Goal: Task Accomplishment & Management: Manage account settings

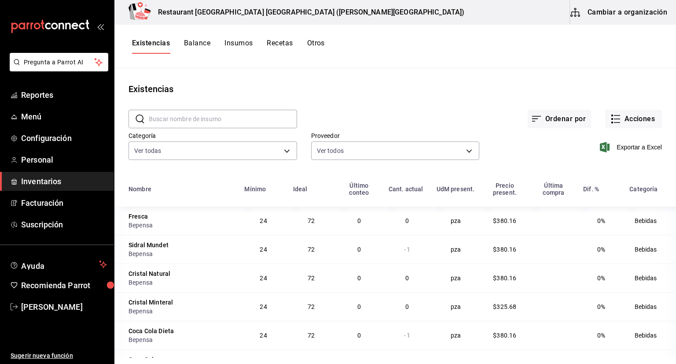
scroll to position [24, 0]
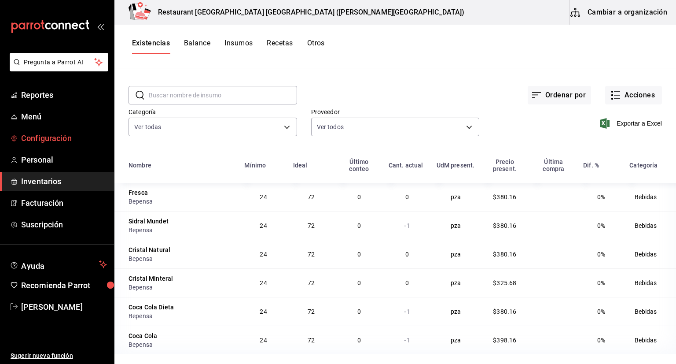
click at [43, 136] on span "Configuración" at bounding box center [64, 138] width 86 height 12
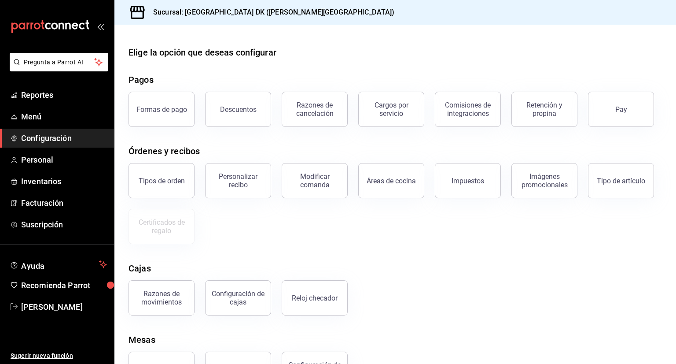
scroll to position [37, 0]
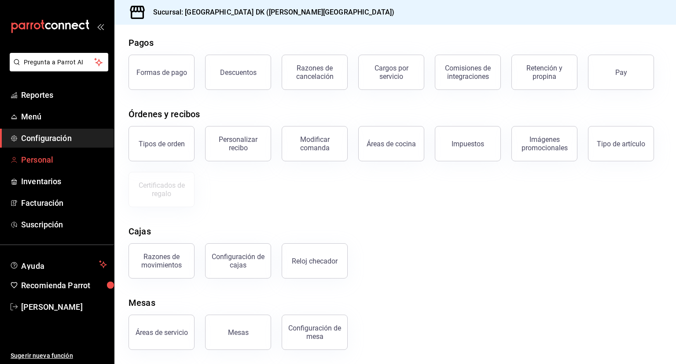
click at [46, 155] on span "Personal" at bounding box center [64, 160] width 86 height 12
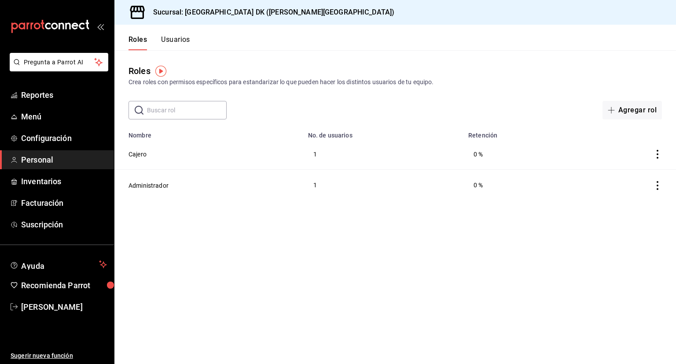
click at [658, 155] on icon "actions" at bounding box center [657, 154] width 9 height 9
click at [140, 151] on div at bounding box center [338, 182] width 676 height 364
click at [139, 154] on body "Pregunta a Parrot AI Reportes Menú Configuración Personal Inventarios Facturaci…" at bounding box center [338, 182] width 676 height 364
click at [139, 154] on button "Cajero" at bounding box center [138, 154] width 18 height 9
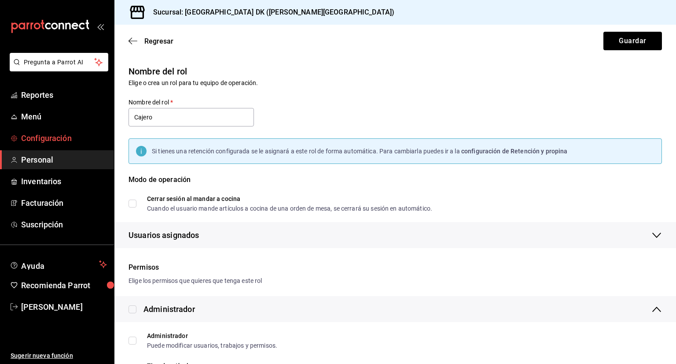
click at [44, 139] on span "Configuración" at bounding box center [64, 138] width 86 height 12
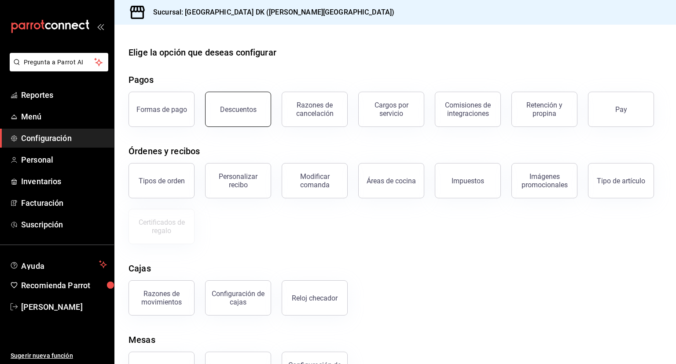
click at [229, 118] on button "Descuentos" at bounding box center [238, 109] width 66 height 35
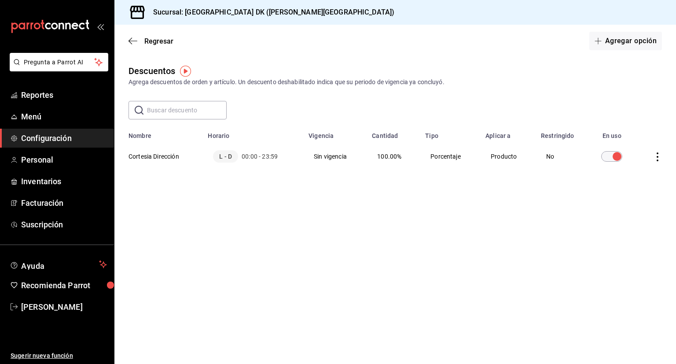
click at [666, 156] on td "discountsTable" at bounding box center [656, 156] width 39 height 33
click at [662, 157] on icon "actions" at bounding box center [657, 156] width 9 height 9
click at [481, 157] on div at bounding box center [338, 182] width 676 height 364
click at [435, 155] on body "Pregunta a Parrot AI Reportes Menú Configuración Personal Inventarios Facturaci…" at bounding box center [338, 182] width 676 height 364
click at [309, 156] on td "Sin vigencia" at bounding box center [334, 156] width 63 height 33
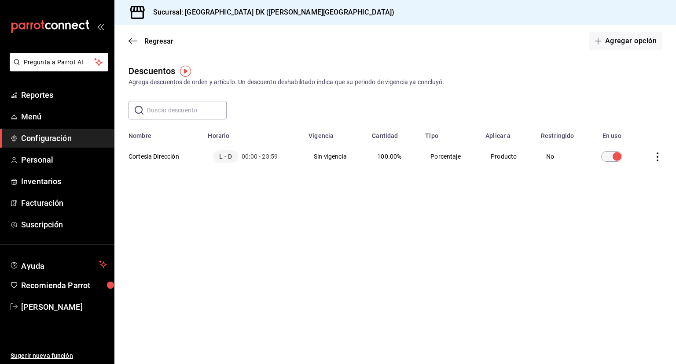
click at [180, 157] on th "Cortesia Dirección" at bounding box center [158, 156] width 88 height 33
click at [222, 152] on span "L - D" at bounding box center [225, 156] width 25 height 12
drag, startPoint x: 252, startPoint y: 157, endPoint x: 268, endPoint y: 157, distance: 15.9
click at [265, 157] on span "00:00 - 23:59" at bounding box center [260, 156] width 36 height 9
click at [354, 161] on td "Sin vigencia" at bounding box center [334, 156] width 63 height 33
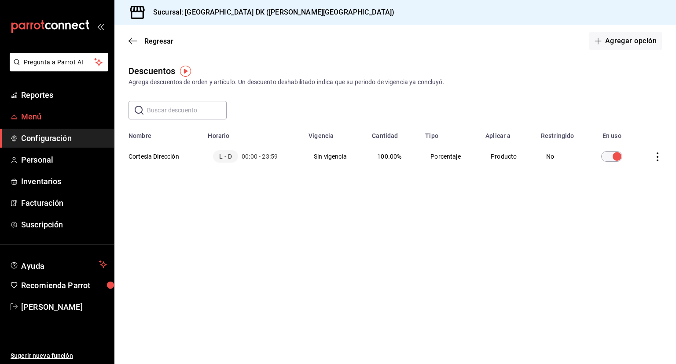
click at [39, 112] on span "Menú" at bounding box center [64, 117] width 86 height 12
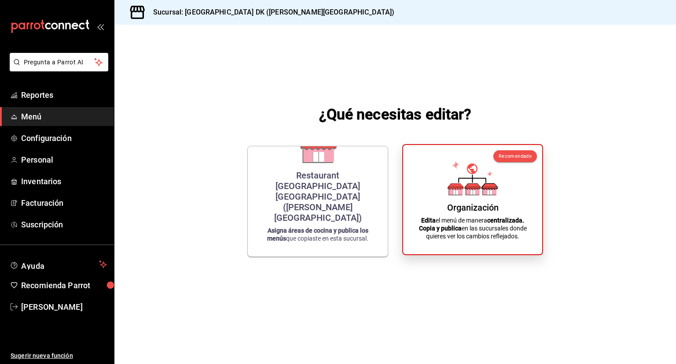
click at [509, 208] on div "Organización Edita el menú de manera centralizada. Copia y publica en las sucur…" at bounding box center [473, 199] width 118 height 95
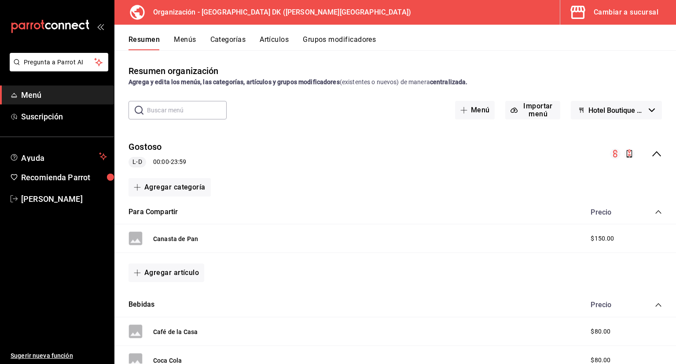
click at [337, 37] on button "Grupos modificadores" at bounding box center [339, 42] width 73 height 15
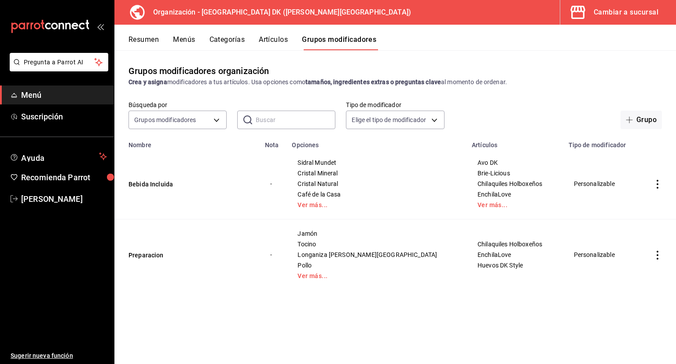
click at [276, 40] on button "Artículos" at bounding box center [273, 42] width 29 height 15
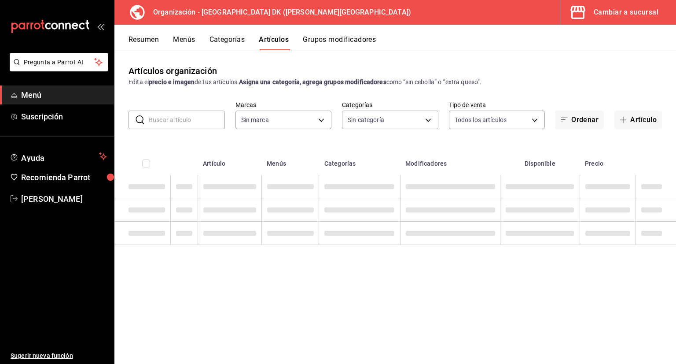
click at [218, 40] on button "Categorías" at bounding box center [228, 42] width 36 height 15
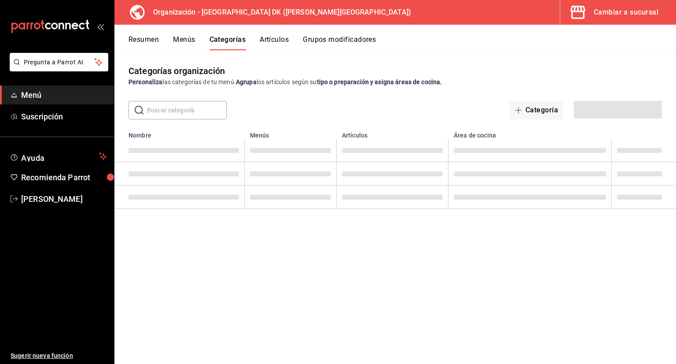
click at [148, 44] on button "Resumen" at bounding box center [144, 42] width 30 height 15
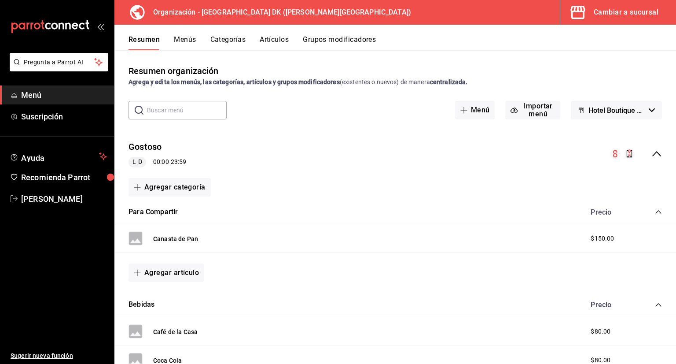
click at [44, 96] on span "Menú" at bounding box center [64, 95] width 86 height 12
click at [89, 25] on icon "mailbox folders" at bounding box center [50, 26] width 79 height 13
click at [607, 13] on div "Cambiar a sucursal" at bounding box center [626, 12] width 65 height 12
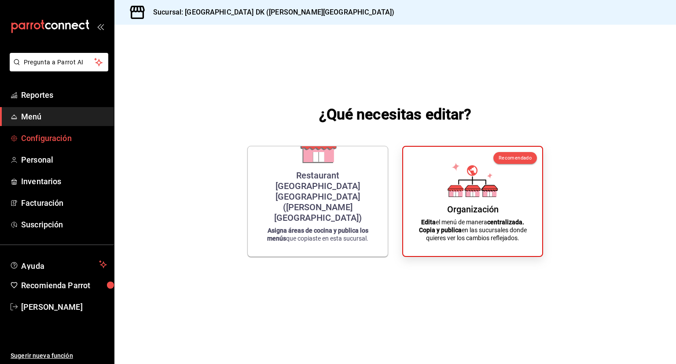
click at [44, 134] on span "Configuración" at bounding box center [64, 138] width 86 height 12
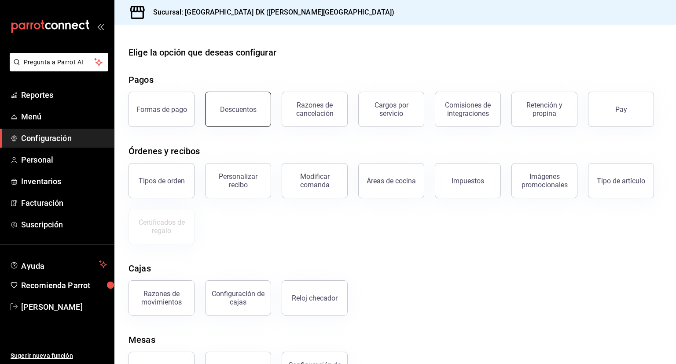
click at [238, 92] on div "Descuentos" at bounding box center [233, 104] width 77 height 46
click at [240, 114] on button "Descuentos" at bounding box center [238, 109] width 66 height 35
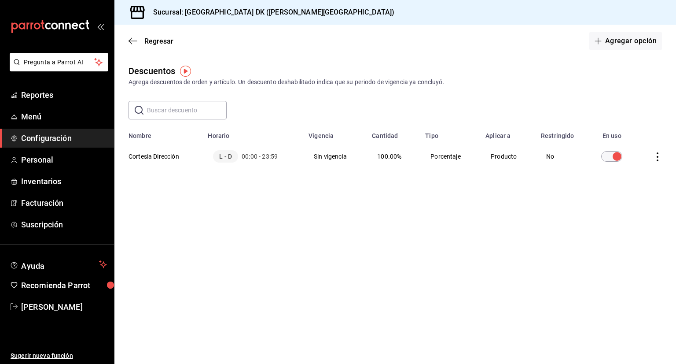
click at [660, 158] on icon "actions" at bounding box center [657, 156] width 9 height 9
click at [371, 195] on div at bounding box center [338, 182] width 676 height 364
click at [657, 158] on icon "actions" at bounding box center [657, 156] width 9 height 9
click at [422, 180] on div at bounding box center [338, 182] width 676 height 364
click at [271, 219] on main "Regresar Agregar opción Descuentos Agrega descuentos de orden y artículo. Un de…" at bounding box center [395, 194] width 562 height 339
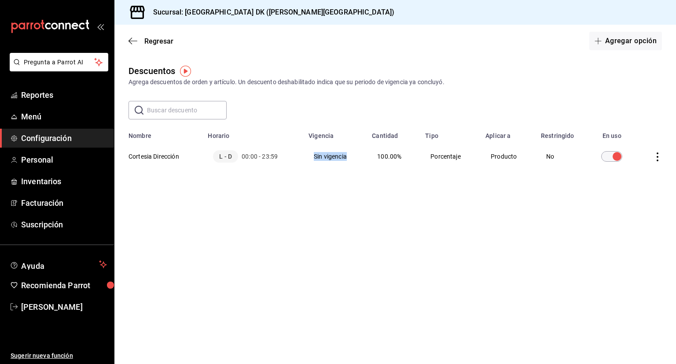
drag, startPoint x: 313, startPoint y: 154, endPoint x: 352, endPoint y: 158, distance: 39.0
click at [352, 158] on td "Sin vigencia" at bounding box center [334, 156] width 63 height 33
click at [342, 182] on div "Descuentos Agrega descuentos de orden y artículo. Un descuento deshabilitado in…" at bounding box center [395, 134] width 562 height 140
click at [22, 114] on span "Menú" at bounding box center [64, 117] width 86 height 12
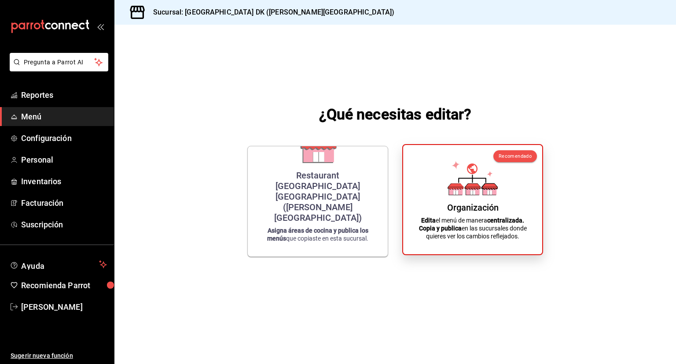
click at [460, 188] on icon at bounding box center [455, 187] width 15 height 6
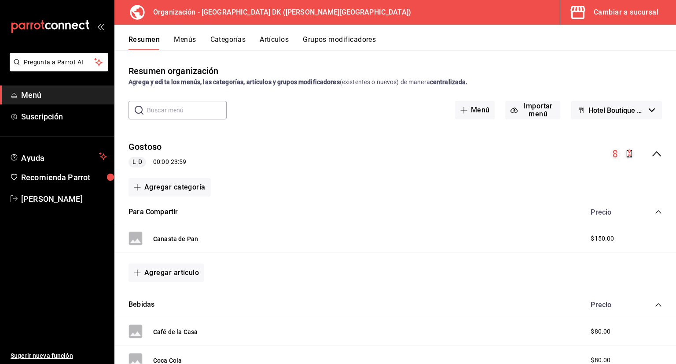
click at [183, 41] on button "Menús" at bounding box center [185, 42] width 22 height 15
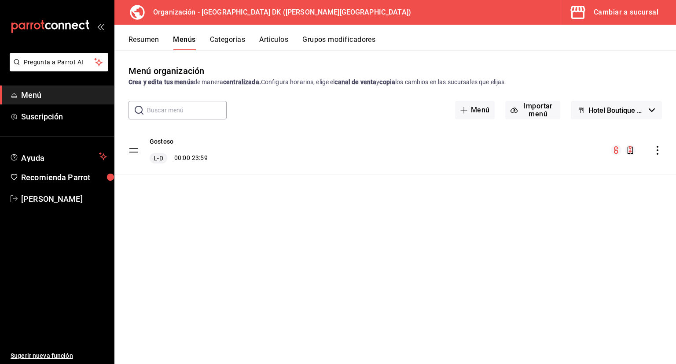
click at [659, 151] on icon "actions" at bounding box center [657, 150] width 9 height 9
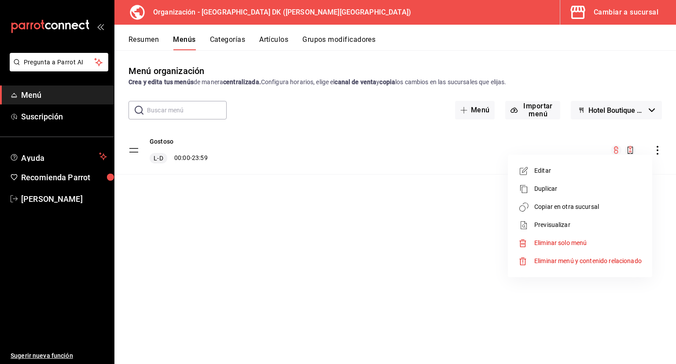
click at [546, 168] on span "Editar" at bounding box center [587, 170] width 107 height 9
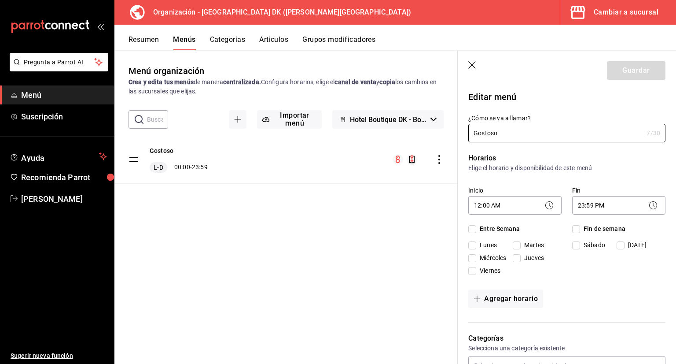
checkbox input "true"
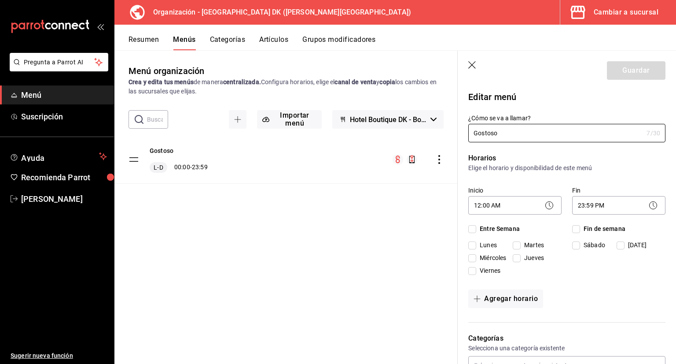
checkbox input "true"
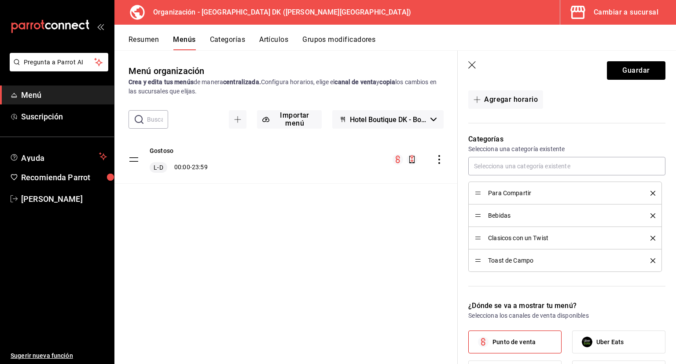
scroll to position [220, 0]
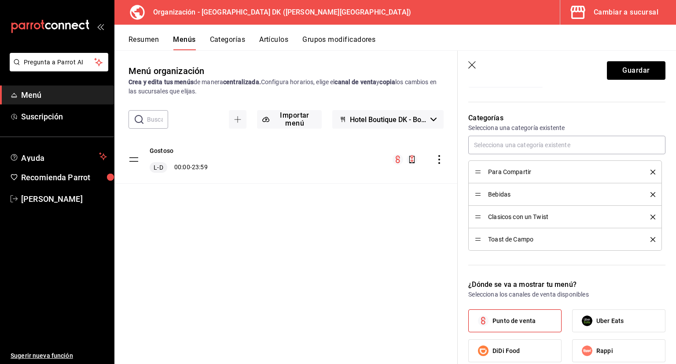
click at [472, 70] on header "Guardar" at bounding box center [567, 69] width 218 height 36
click at [472, 65] on icon "button" at bounding box center [471, 64] width 7 height 7
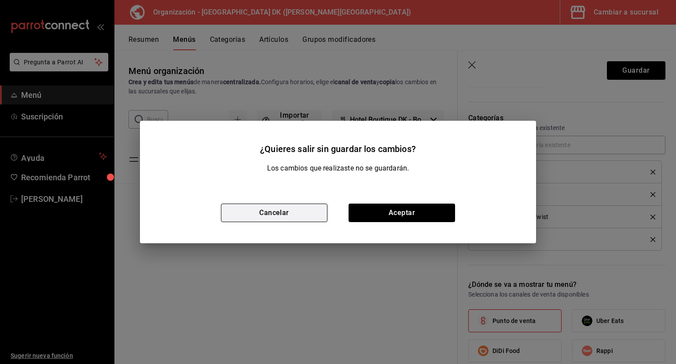
click at [278, 215] on button "Cancelar" at bounding box center [274, 212] width 107 height 18
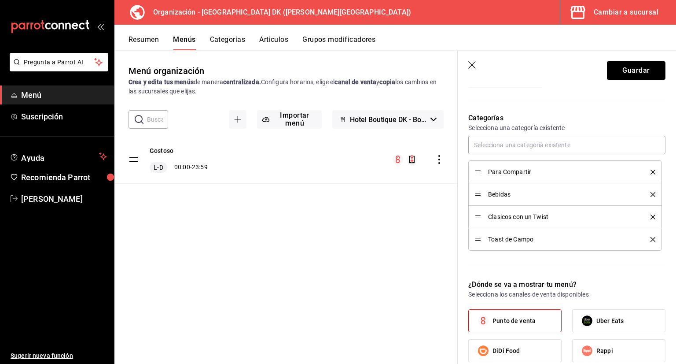
click at [475, 69] on icon "button" at bounding box center [472, 65] width 9 height 9
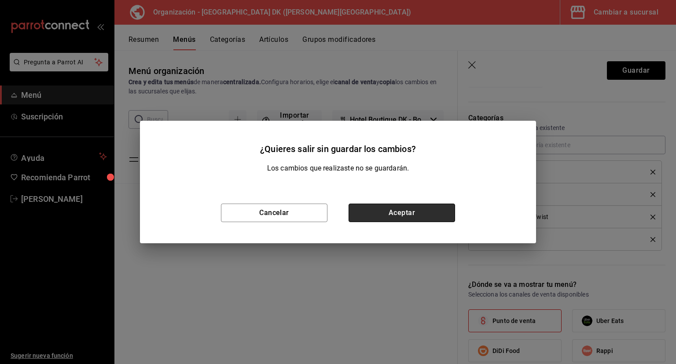
click at [373, 210] on button "Aceptar" at bounding box center [402, 212] width 107 height 18
checkbox input "false"
type input "1758122970542"
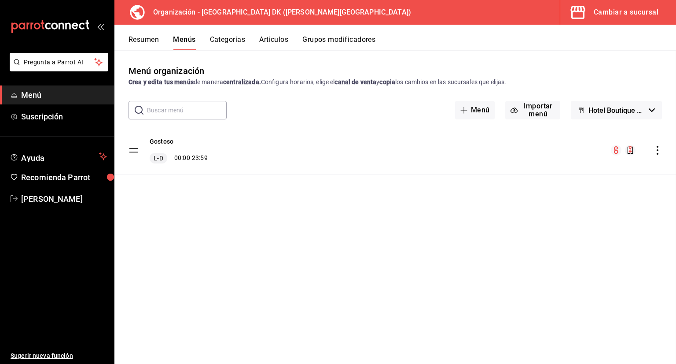
checkbox input "false"
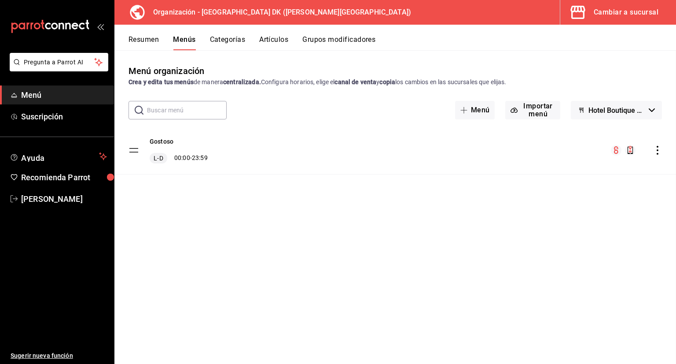
checkbox input "false"
click at [661, 152] on div "Gostoso L-D 00:00 - 23:59" at bounding box center [395, 150] width 562 height 48
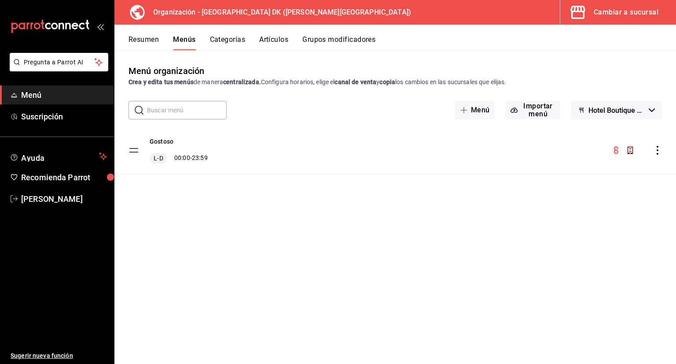
click at [658, 152] on icon "actions" at bounding box center [657, 150] width 9 height 9
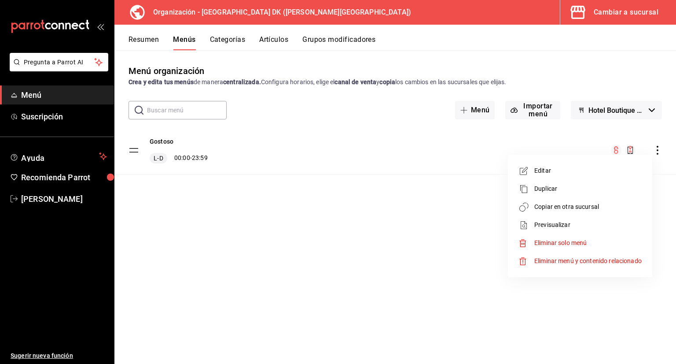
click at [544, 172] on span "Editar" at bounding box center [587, 170] width 107 height 9
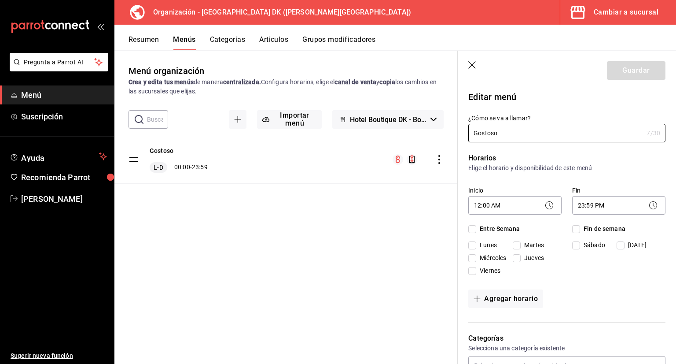
checkbox input "true"
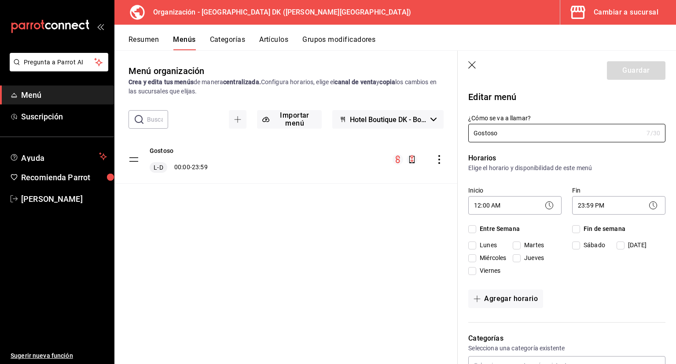
checkbox input "true"
click at [476, 65] on icon "button" at bounding box center [472, 65] width 9 height 9
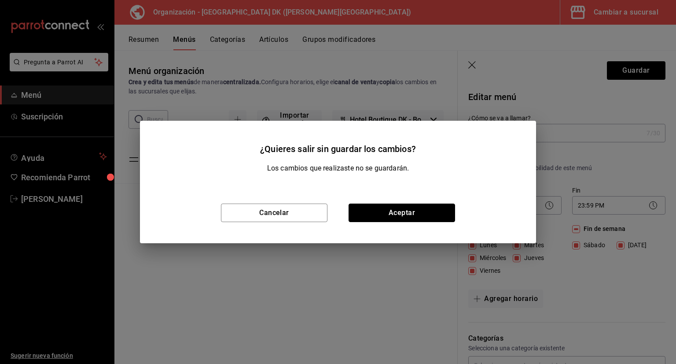
click at [366, 219] on button "Aceptar" at bounding box center [402, 212] width 107 height 18
checkbox input "false"
type input "1758122994146"
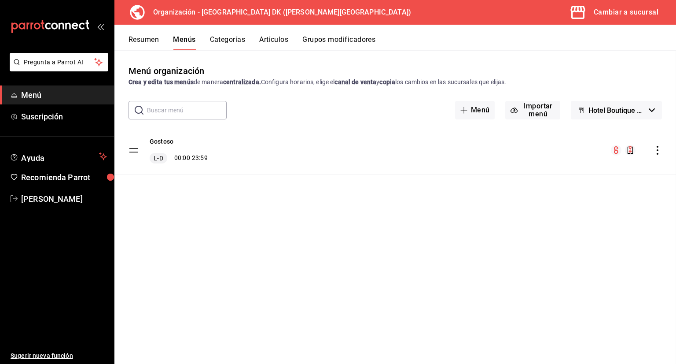
checkbox input "false"
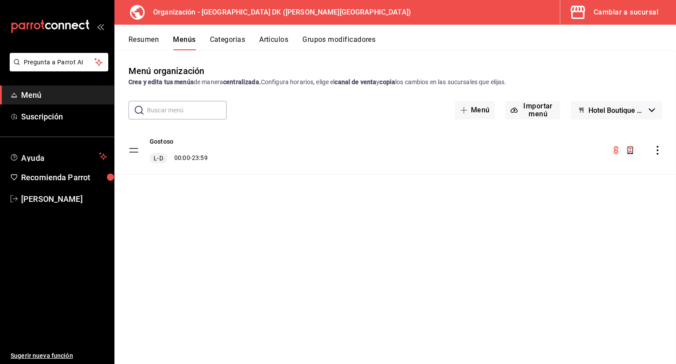
checkbox input "false"
click at [234, 38] on button "Categorías" at bounding box center [228, 42] width 36 height 15
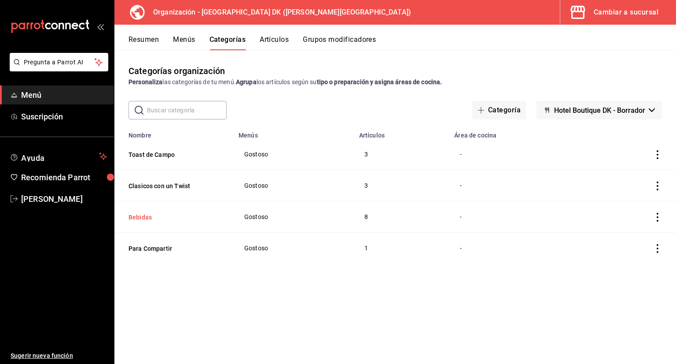
click at [137, 219] on button "Bebidas" at bounding box center [173, 217] width 88 height 9
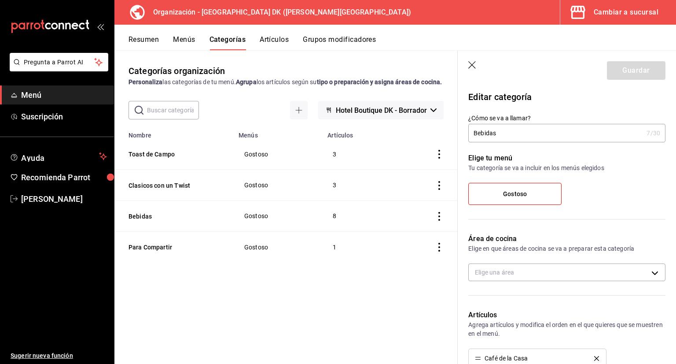
click at [471, 67] on icon "button" at bounding box center [472, 65] width 9 height 9
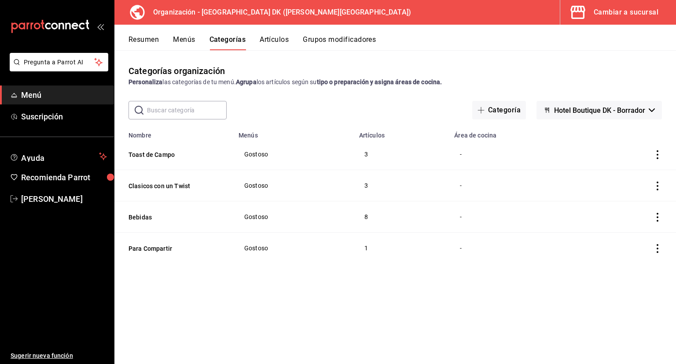
click at [263, 44] on button "Artículos" at bounding box center [274, 42] width 29 height 15
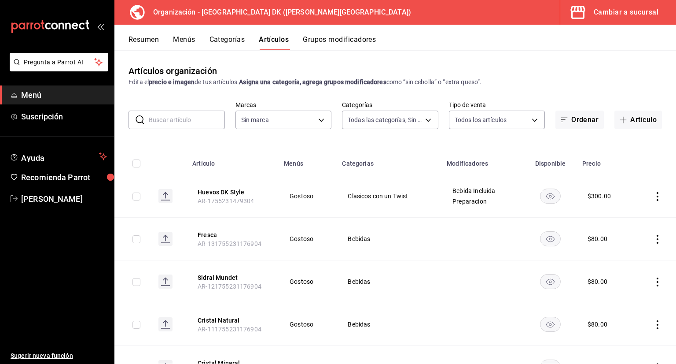
type input "347b683b-992f-4ade-98dd-c060fb017374"
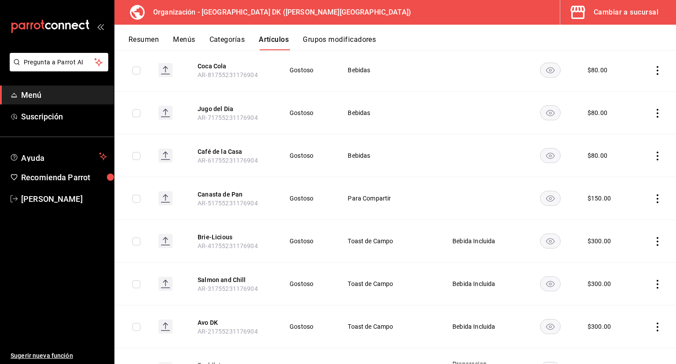
scroll to position [396, 0]
